Goal: Check status: Check status

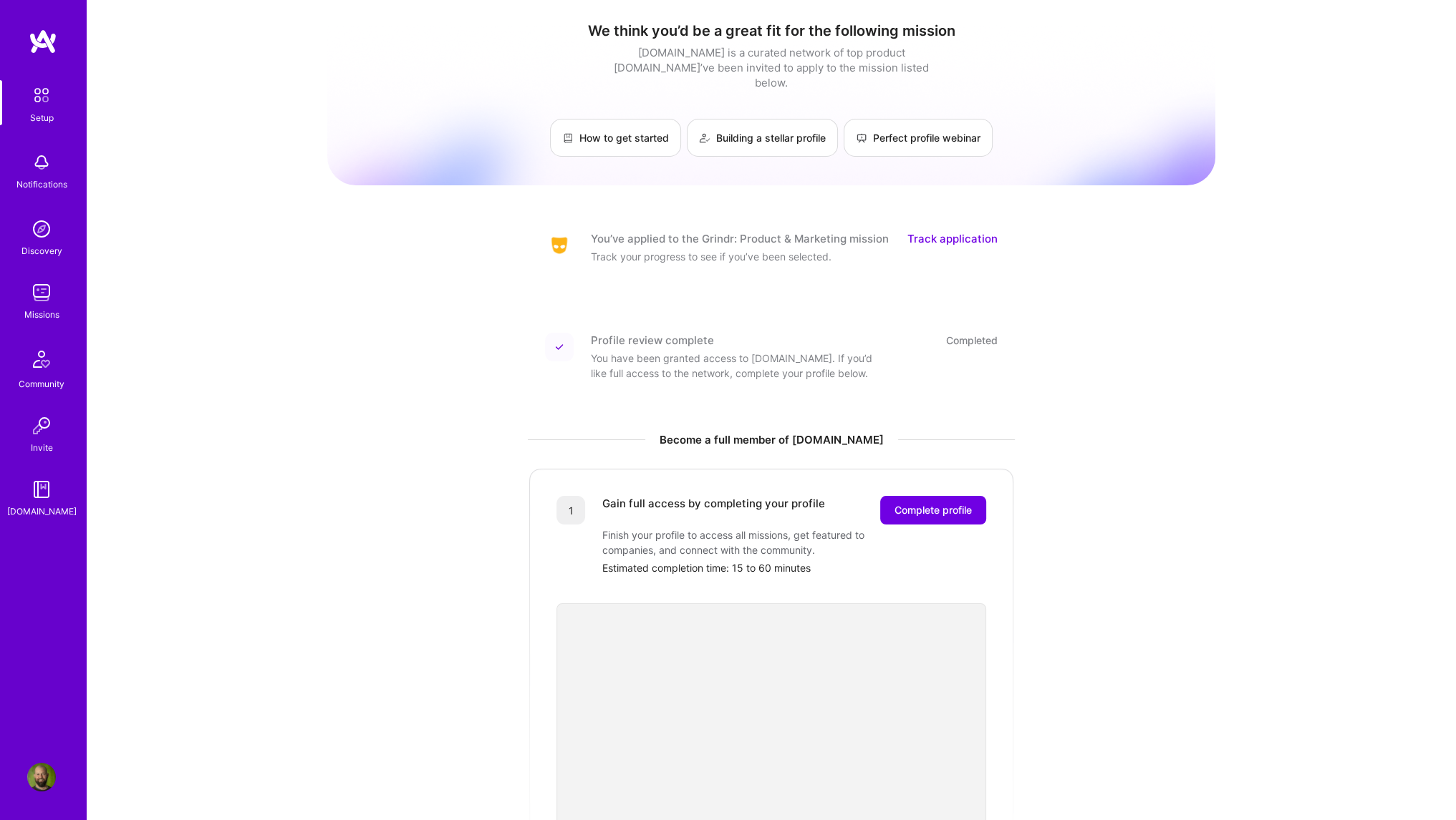
click at [973, 231] on link "Track application" at bounding box center [952, 238] width 90 height 15
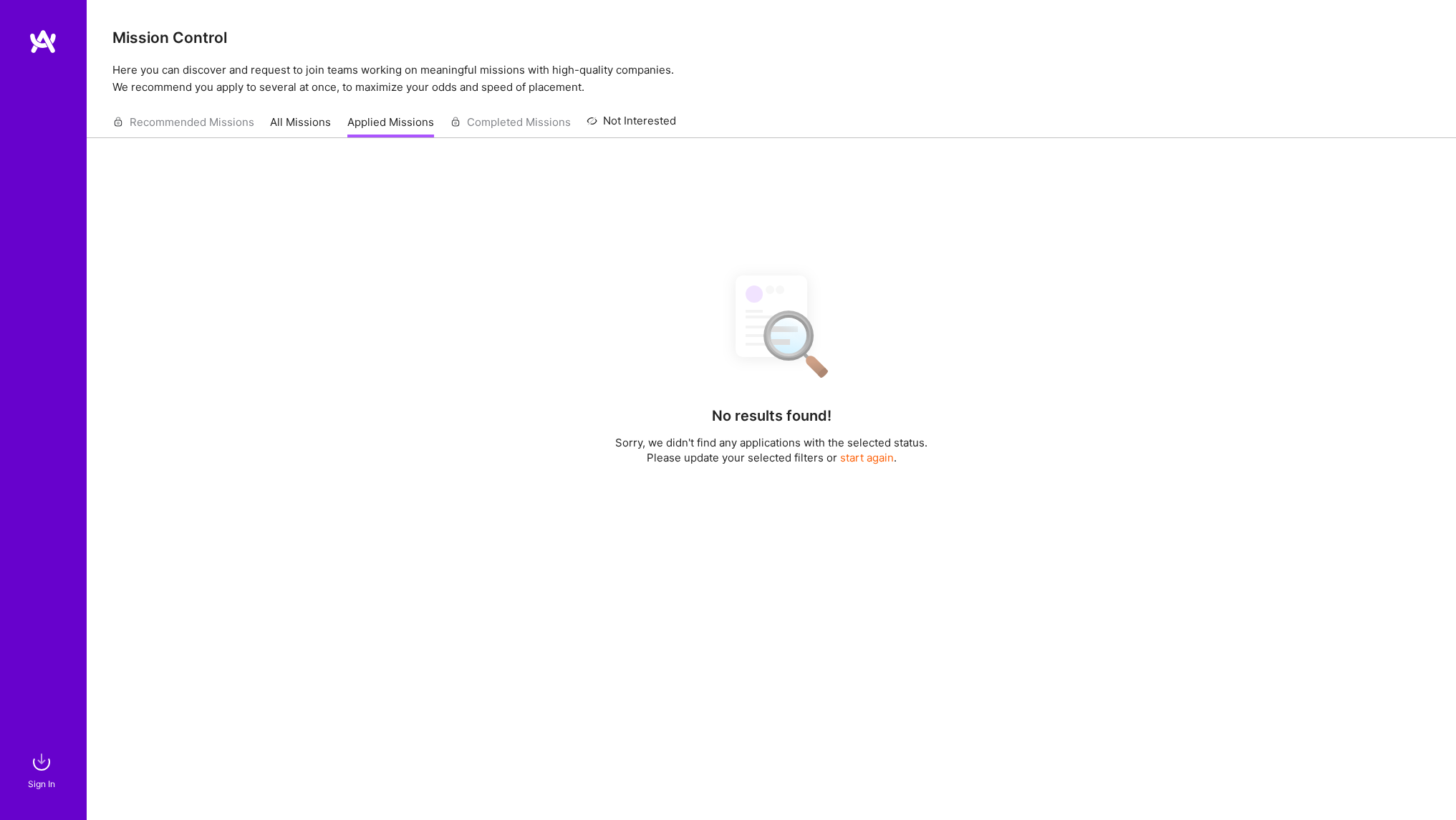
click at [289, 124] on link "All Missions" at bounding box center [300, 127] width 61 height 24
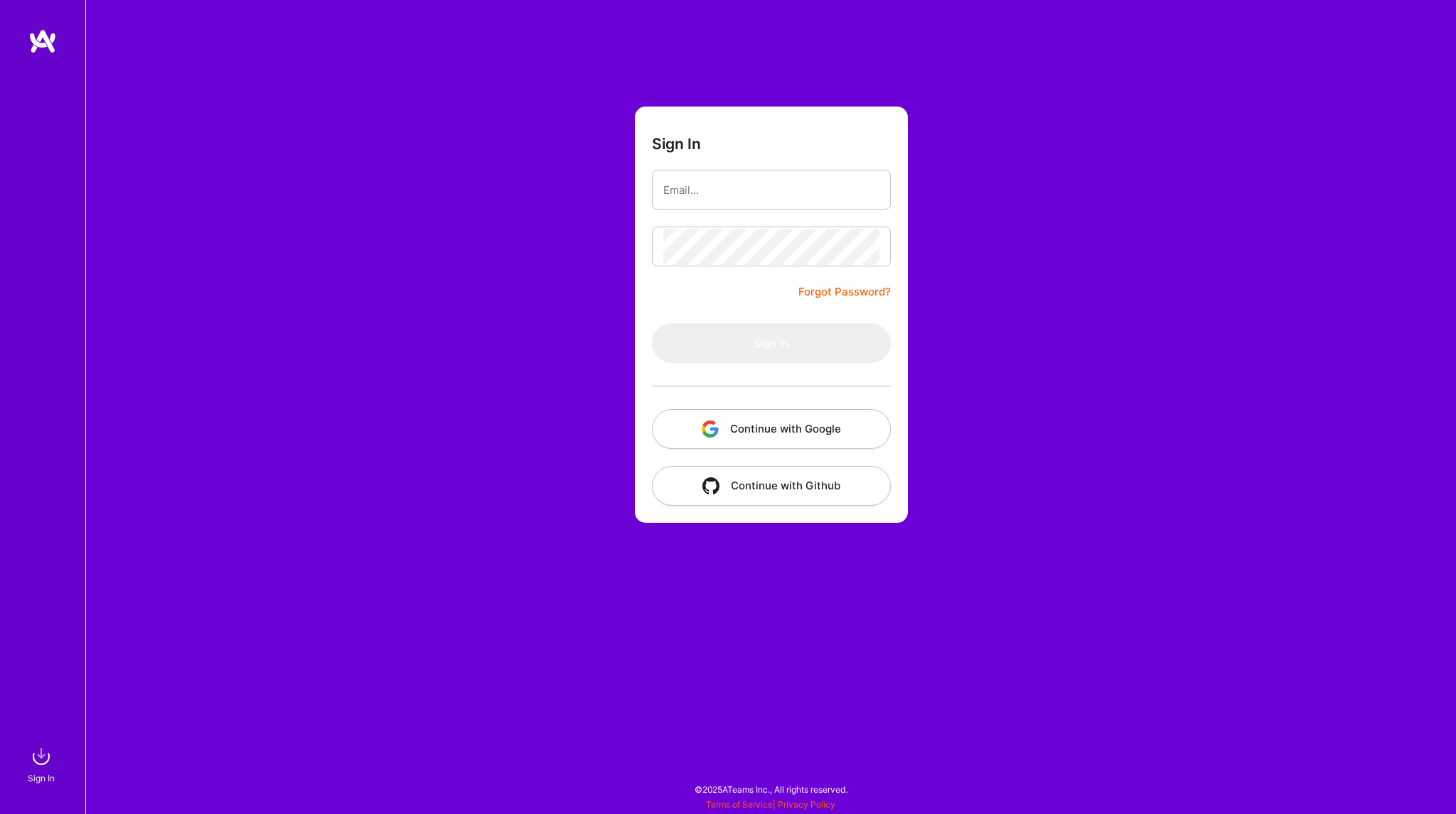
click at [767, 424] on button "Continue with Google" at bounding box center [771, 429] width 239 height 40
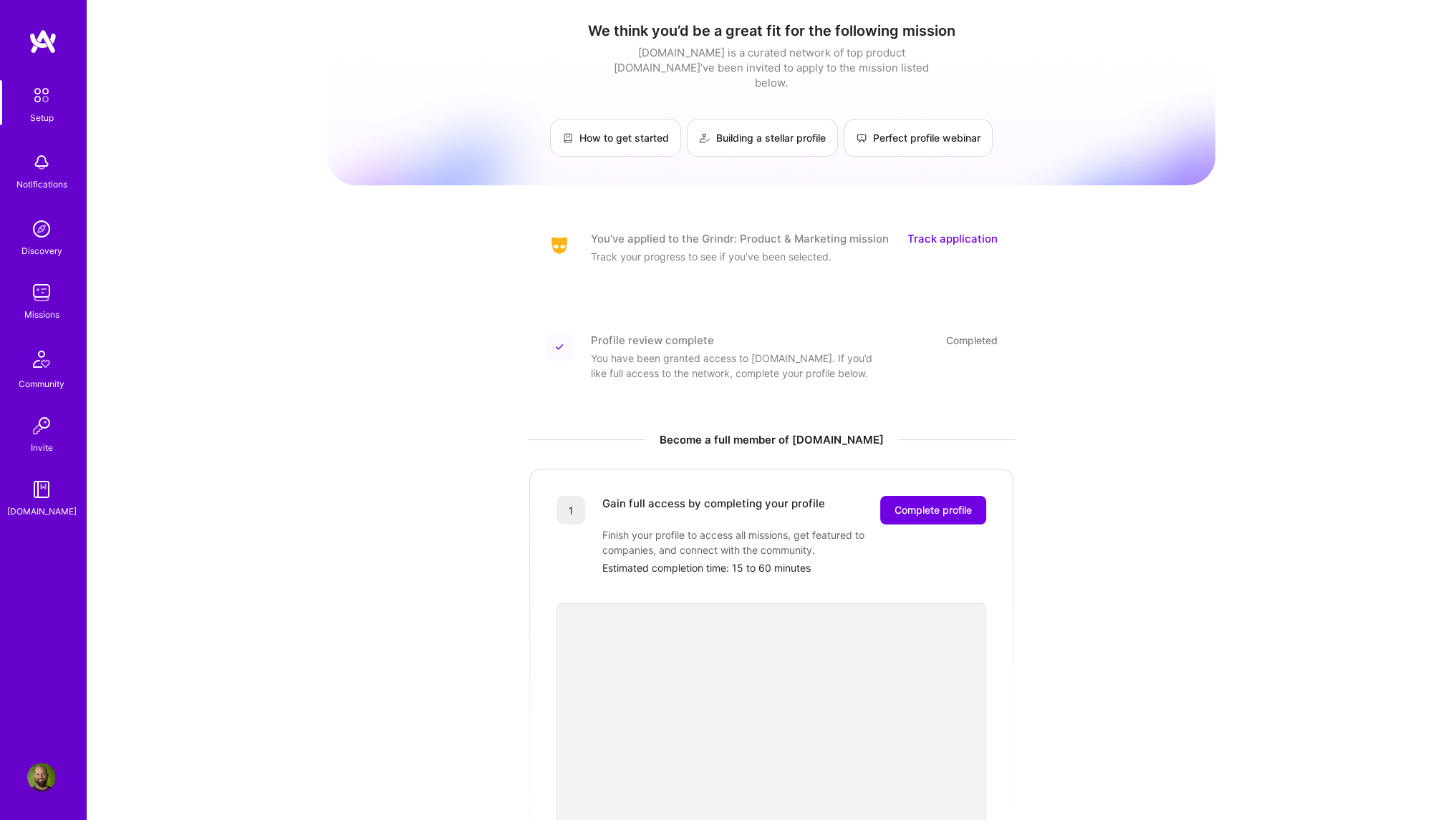
click at [947, 231] on link "Track application" at bounding box center [952, 238] width 90 height 15
